Goal: Navigation & Orientation: Go to known website

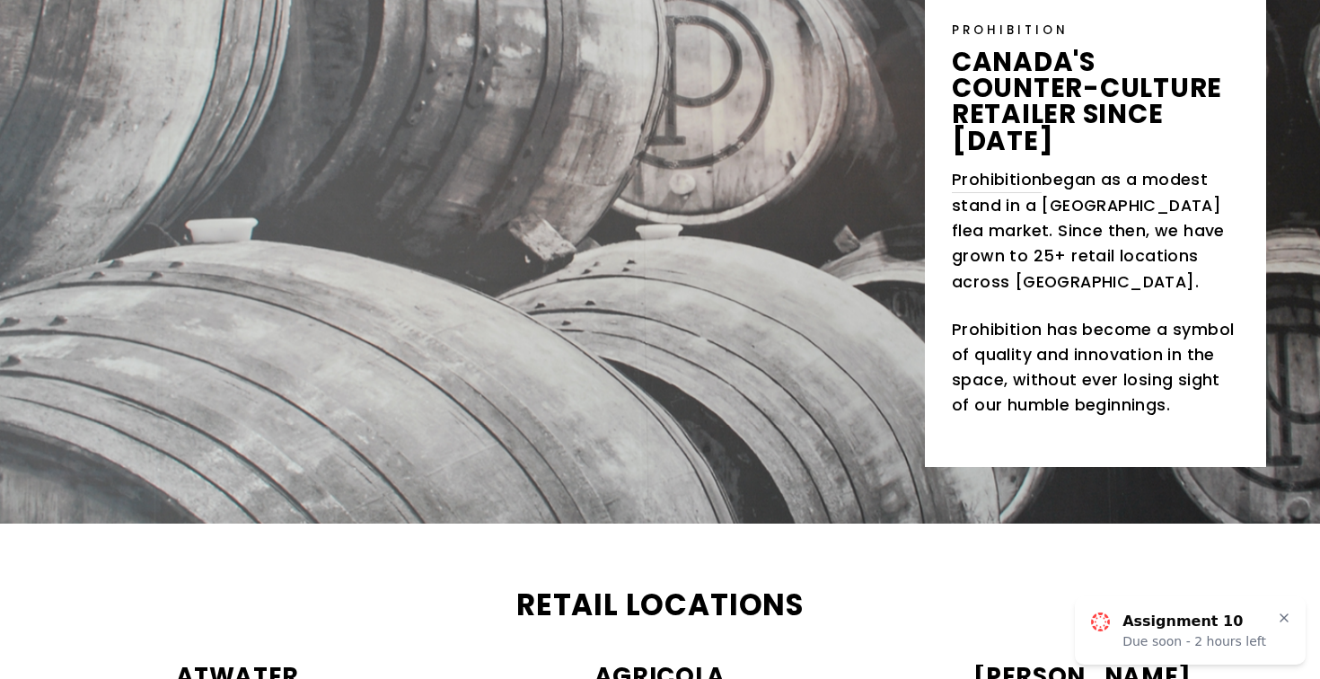
scroll to position [394, 0]
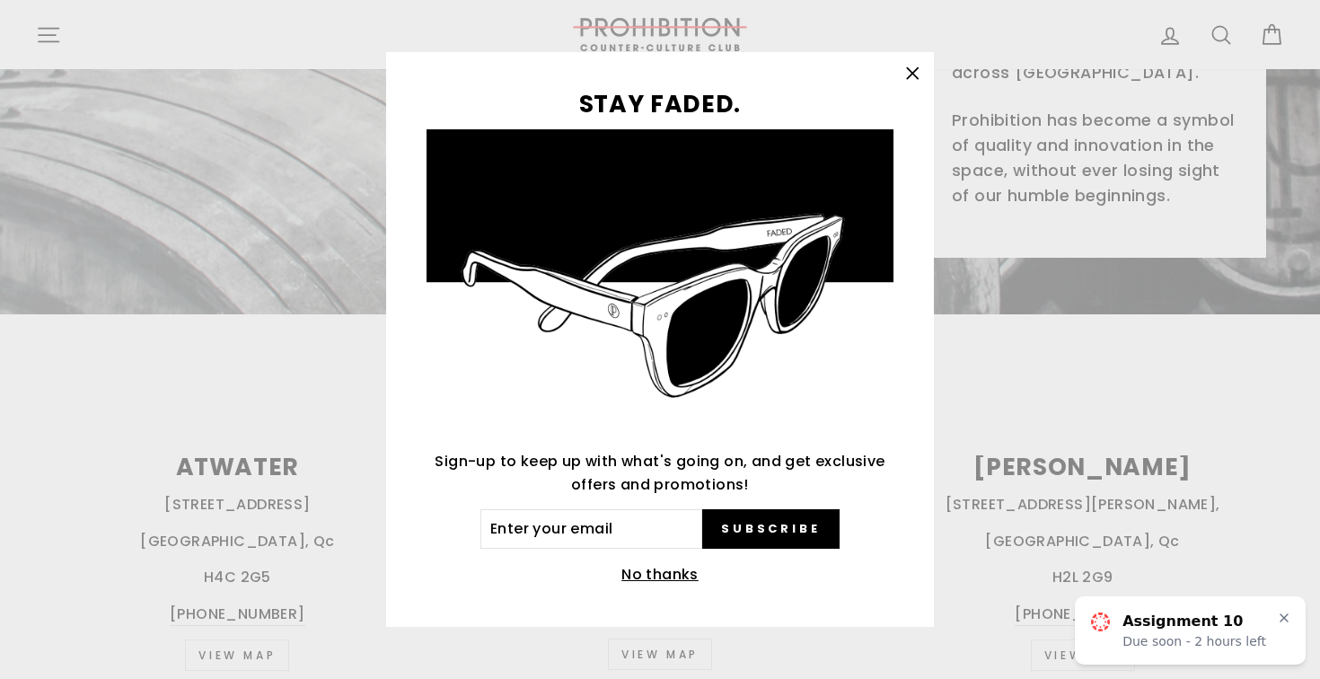
click at [309, 290] on div "STAY FADED. Sign-up to keep up with what's going on, and get exclusive offers a…" at bounding box center [660, 339] width 1320 height 679
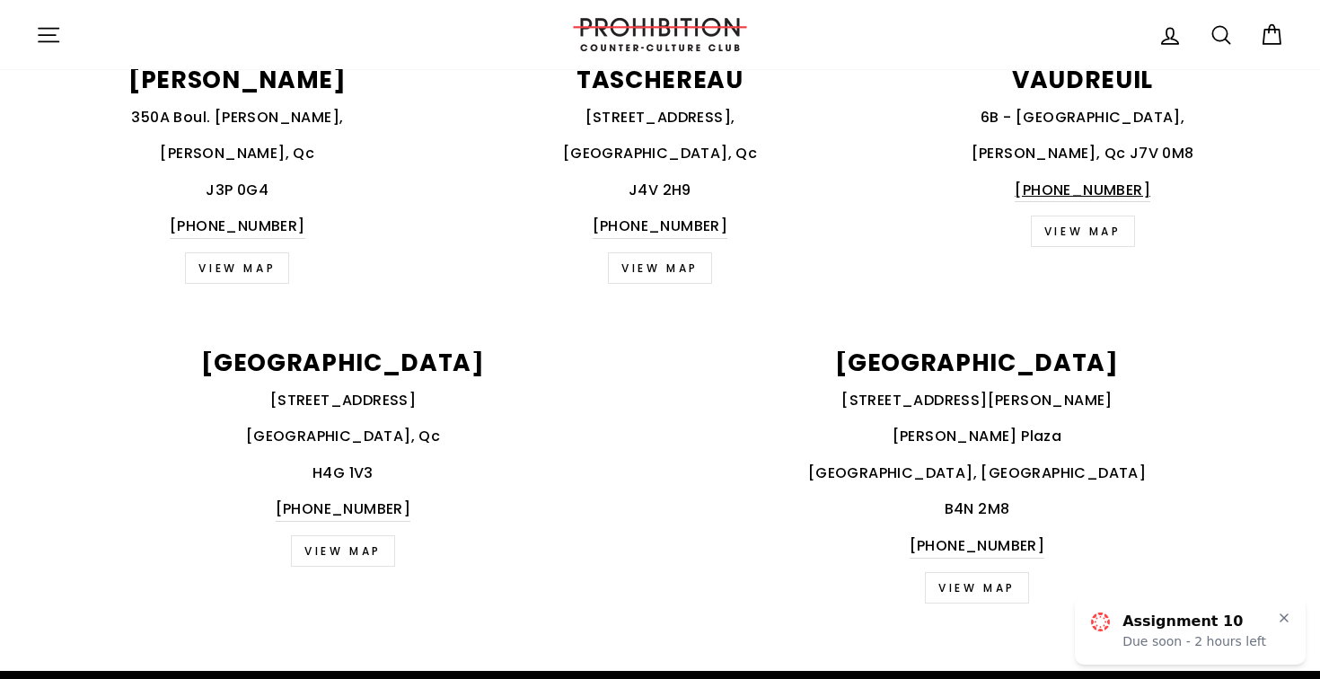
scroll to position [2121, 0]
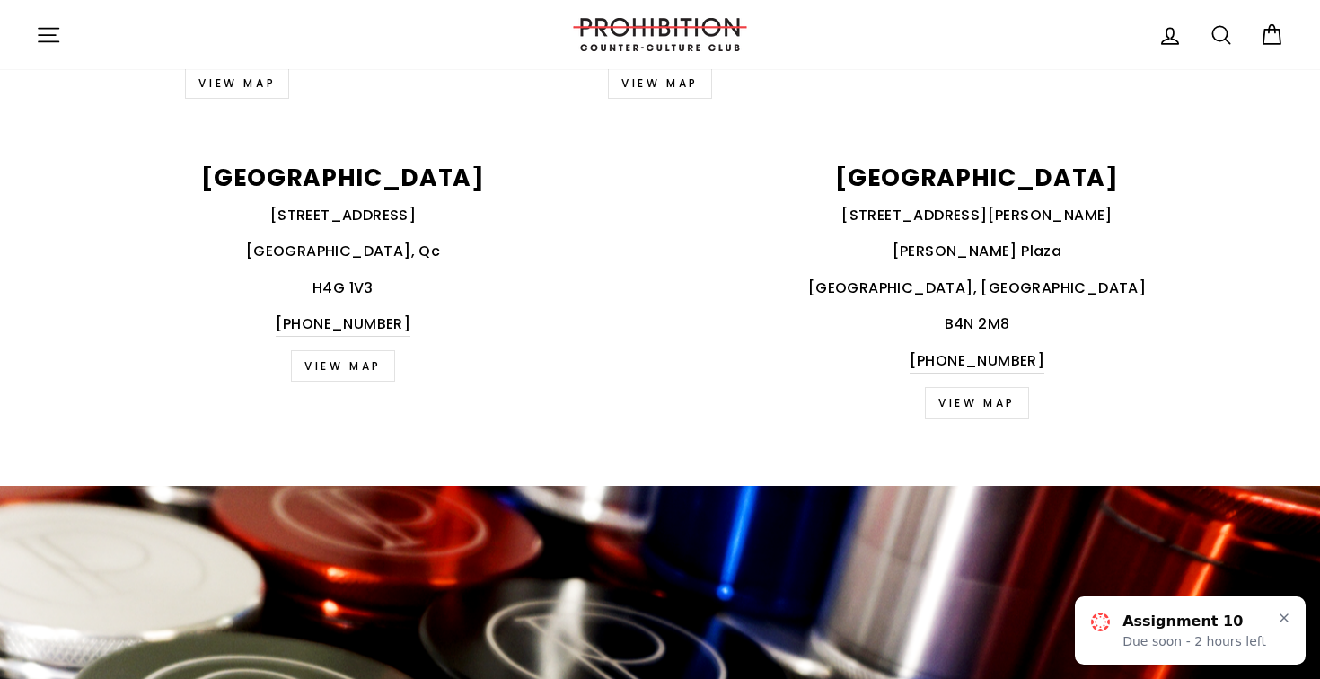
click at [25, 23] on button "Site navigation" at bounding box center [48, 34] width 47 height 39
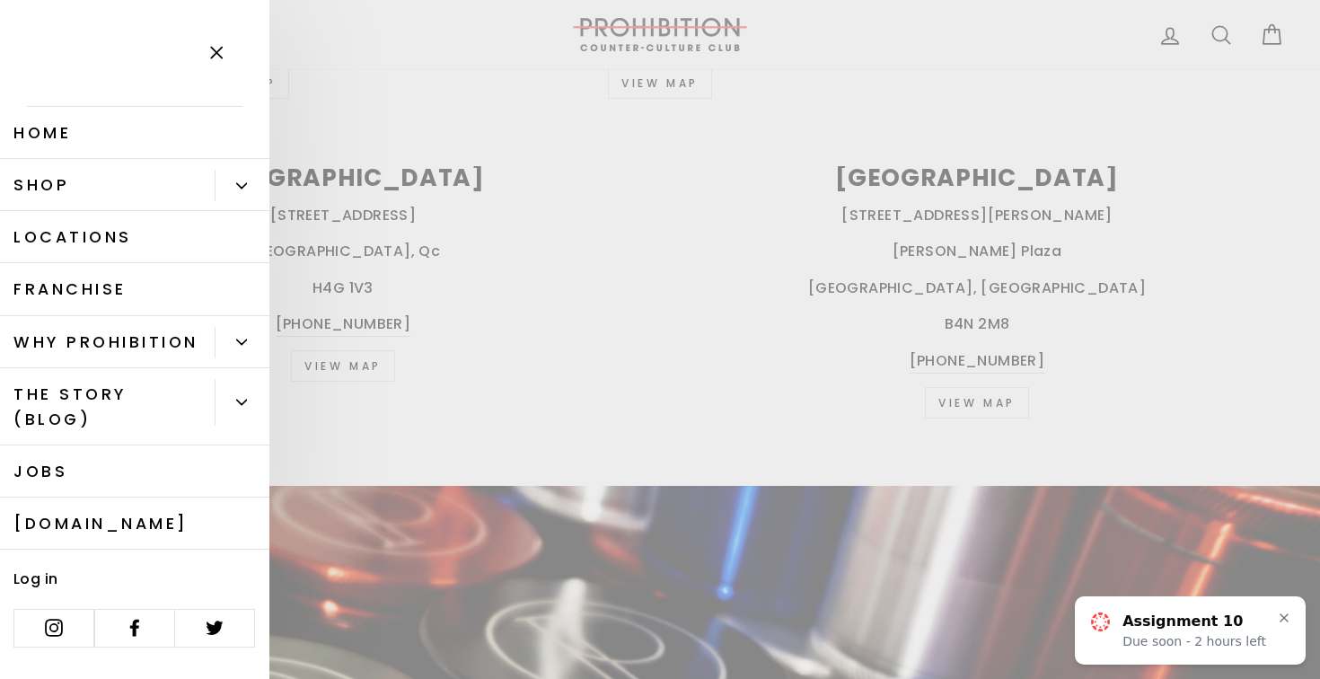
click at [87, 186] on link "Shop" at bounding box center [107, 185] width 215 height 52
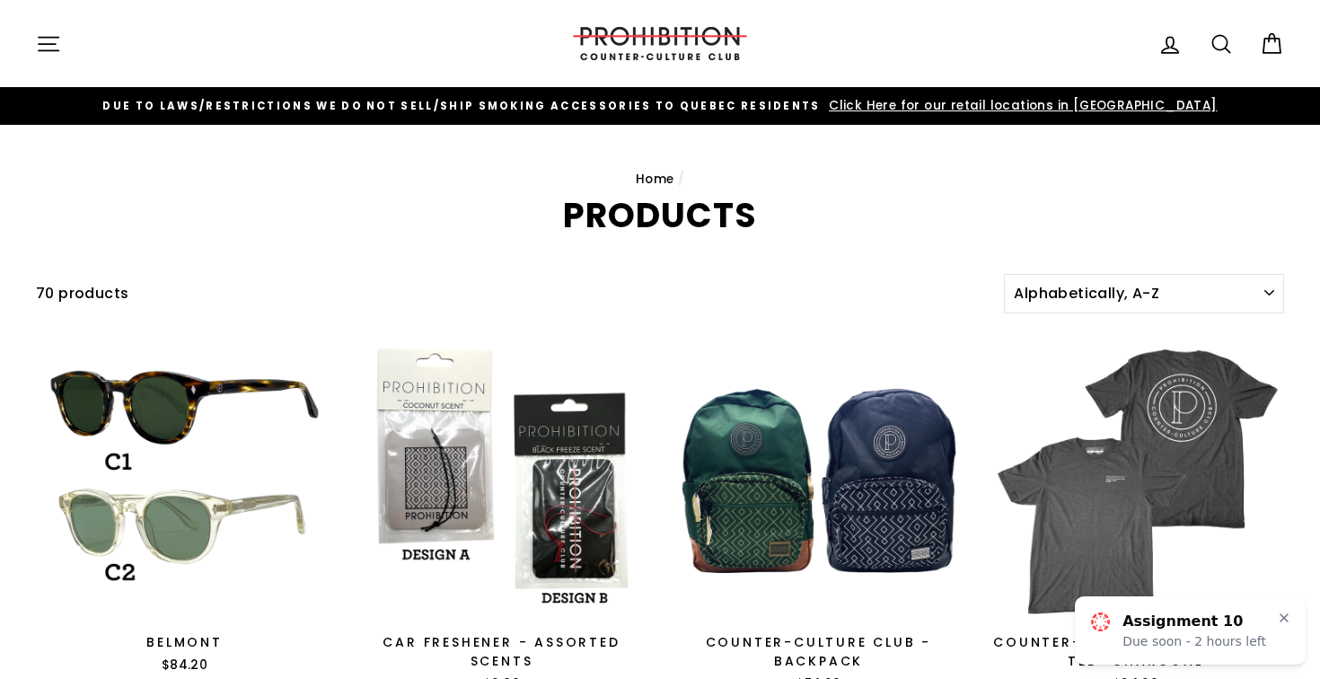
click at [66, 48] on button "Site navigation" at bounding box center [48, 43] width 47 height 39
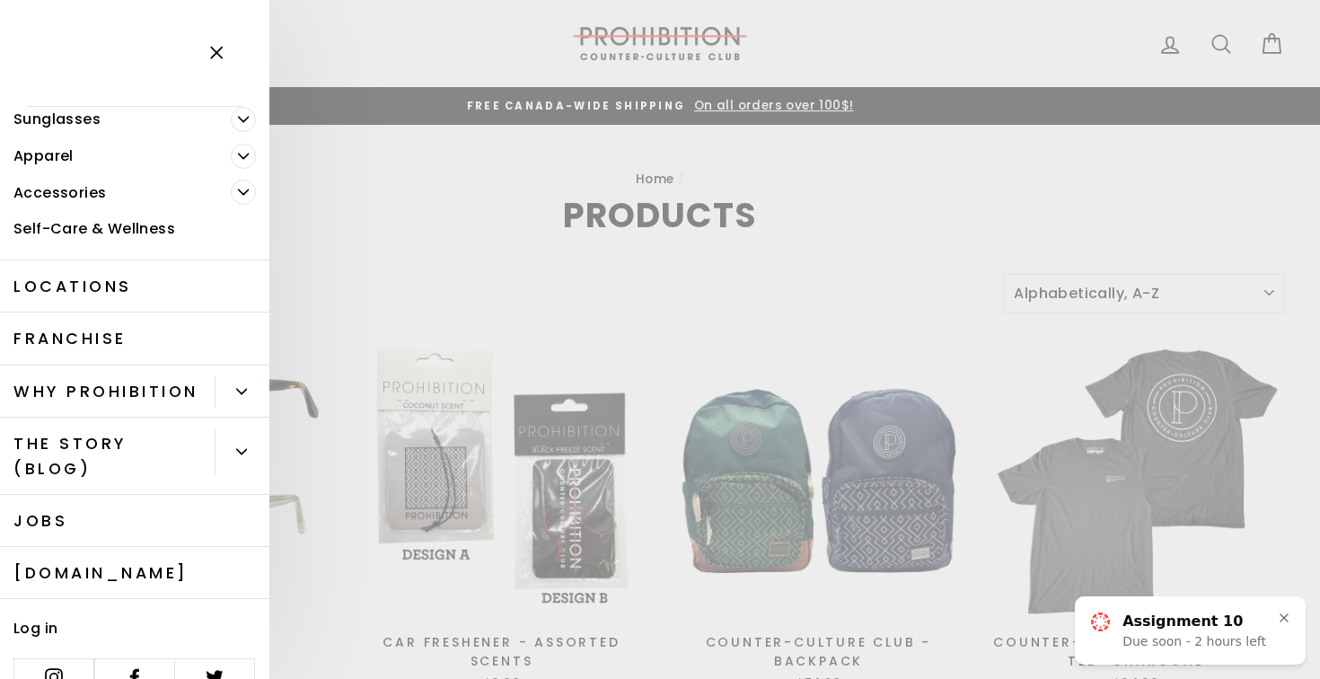
scroll to position [145, 0]
click at [143, 555] on link "[DOMAIN_NAME]" at bounding box center [134, 574] width 269 height 52
